Goal: Transaction & Acquisition: Obtain resource

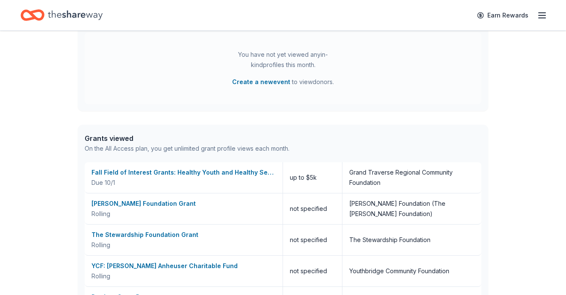
scroll to position [300, 0]
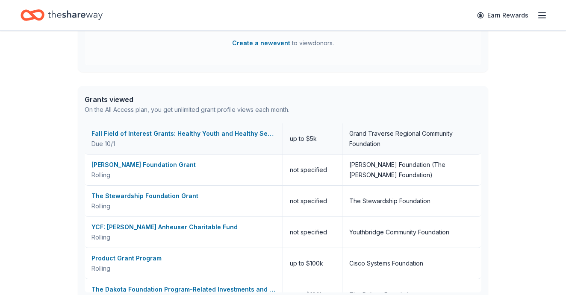
click at [198, 131] on div "Fall Field of Interest Grants: Healthy Youth and Healthy Seniors Endowment" at bounding box center [183, 134] width 184 height 10
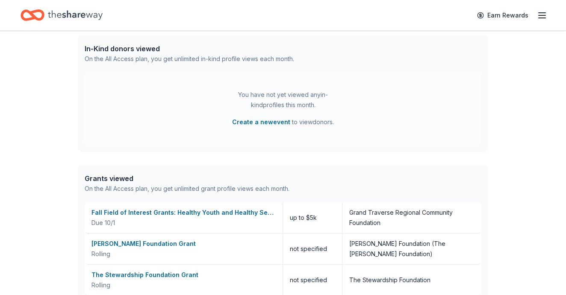
scroll to position [167, 0]
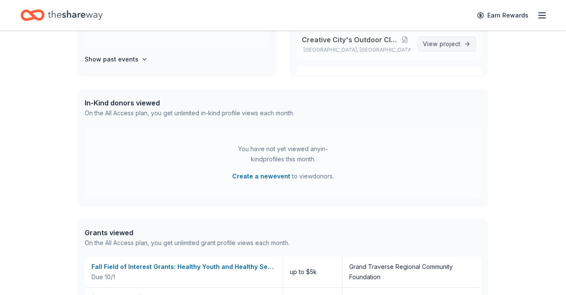
click at [438, 49] on span "View project" at bounding box center [441, 44] width 38 height 10
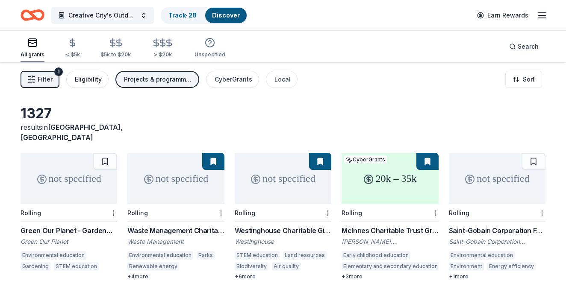
click at [94, 82] on div "Eligibility" at bounding box center [88, 79] width 27 height 10
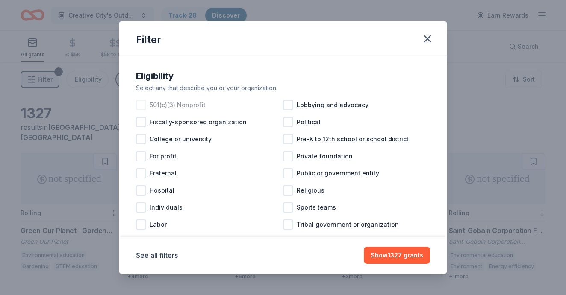
click at [141, 106] on div at bounding box center [141, 105] width 10 height 10
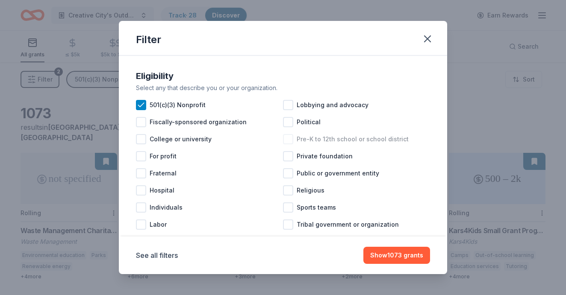
click at [290, 139] on div at bounding box center [288, 139] width 10 height 10
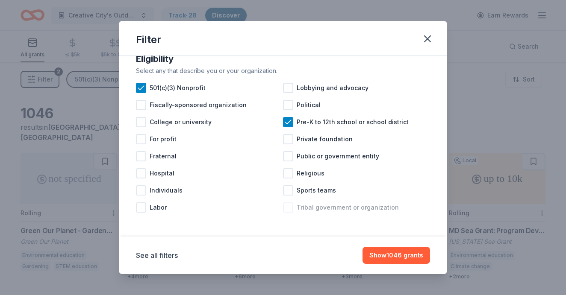
scroll to position [17, 0]
click at [160, 259] on button "See all filters" at bounding box center [157, 255] width 42 height 10
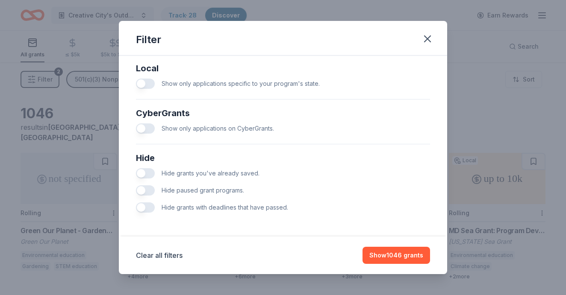
scroll to position [487, 0]
click at [149, 206] on button "button" at bounding box center [145, 207] width 19 height 10
click at [150, 186] on button "button" at bounding box center [145, 190] width 19 height 10
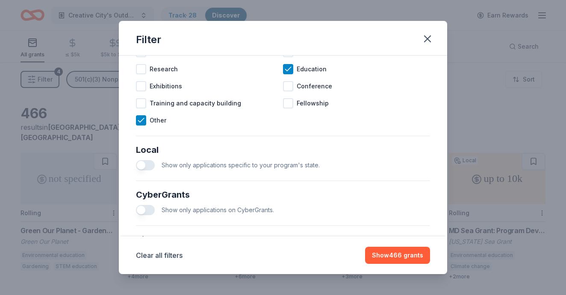
scroll to position [408, 0]
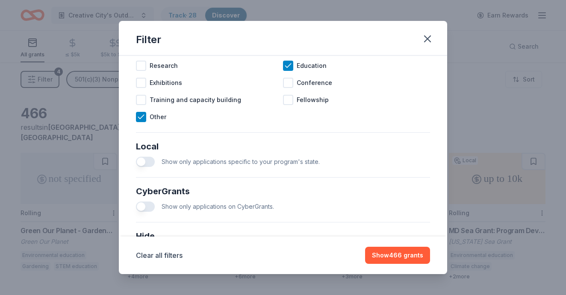
click at [146, 162] on button "button" at bounding box center [145, 162] width 19 height 10
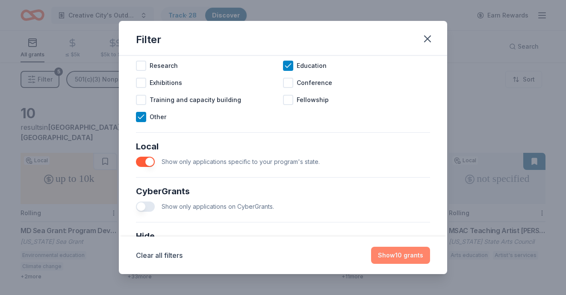
click at [413, 253] on button "Show 10 grants" at bounding box center [400, 255] width 59 height 17
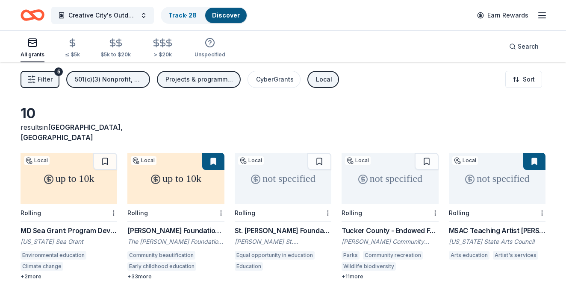
click at [68, 164] on div "up to 10k" at bounding box center [69, 178] width 97 height 51
click at [112, 201] on html "Creative City's Outdoor Classroom Project Track · 28 Discover Earn Rewards All …" at bounding box center [283, 147] width 566 height 295
click at [97, 220] on div "Not interested" at bounding box center [86, 217] width 57 height 15
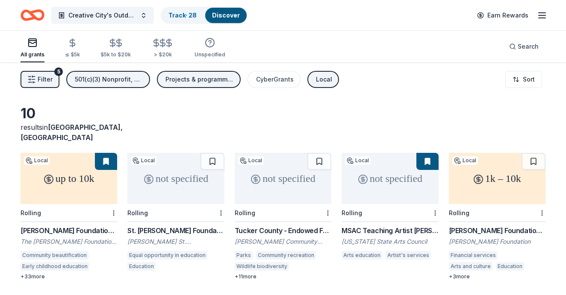
click at [176, 226] on div "St. John Foundation Grants" at bounding box center [175, 231] width 97 height 10
click at [223, 199] on html "Creative City's Outdoor Classroom Project Track · 28 Discover Earn Rewards All …" at bounding box center [283, 147] width 566 height 295
click at [210, 217] on div "Not interested" at bounding box center [193, 217] width 57 height 15
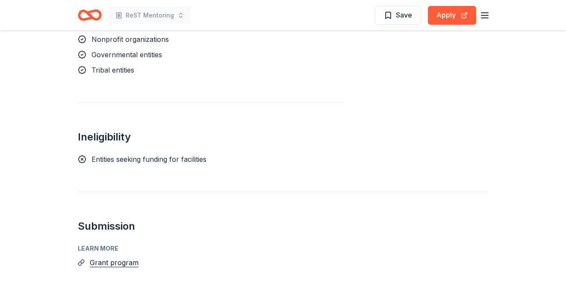
scroll to position [658, 0]
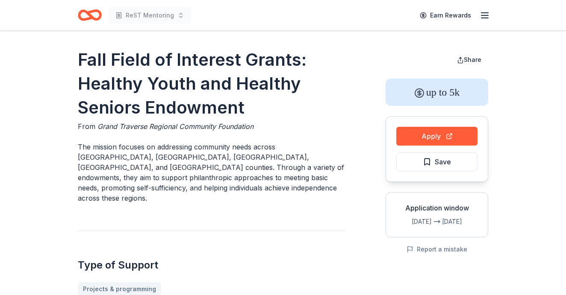
scroll to position [0, 0]
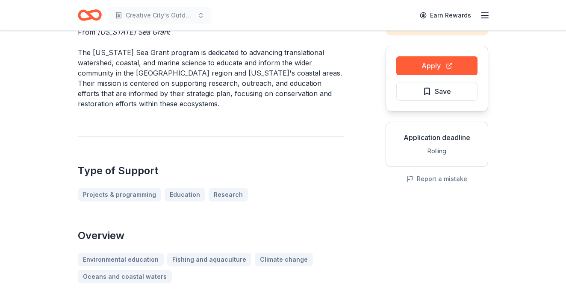
scroll to position [66, 0]
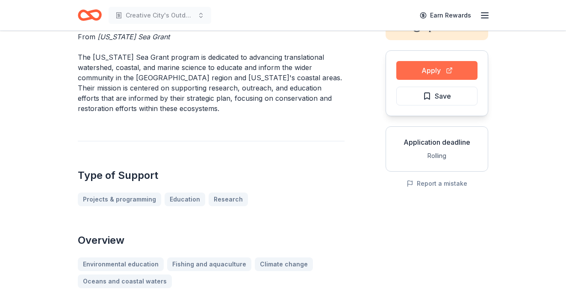
click at [417, 70] on button "Apply" at bounding box center [436, 70] width 81 height 19
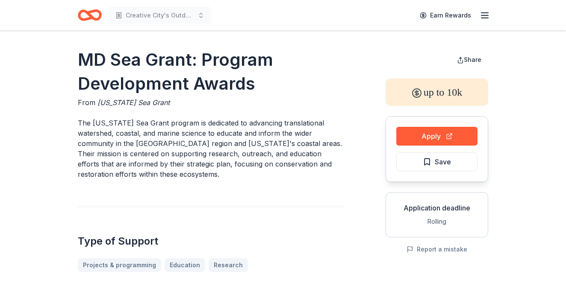
scroll to position [0, 0]
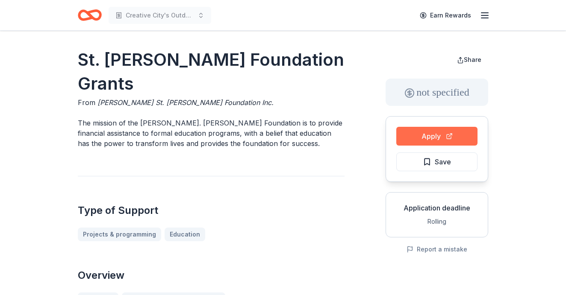
click at [430, 139] on button "Apply" at bounding box center [436, 136] width 81 height 19
click at [435, 0] on div "Creative City's Outdoor Classroom Project Earn Rewards" at bounding box center [282, 15] width 437 height 30
